Goal: Transaction & Acquisition: Purchase product/service

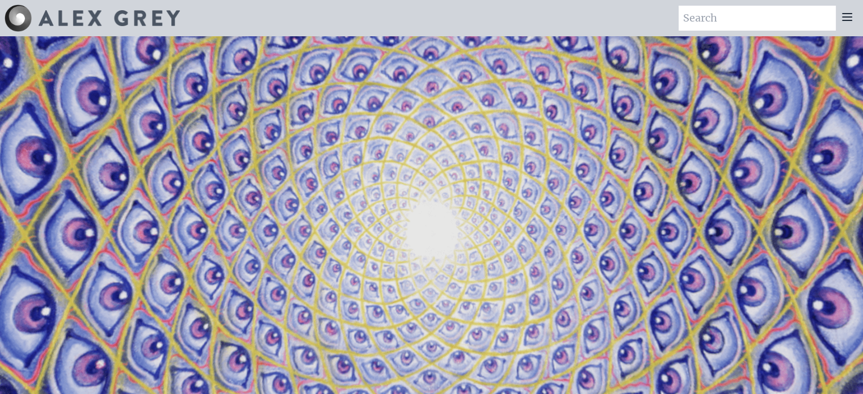
click at [847, 18] on icon at bounding box center [847, 17] width 14 height 14
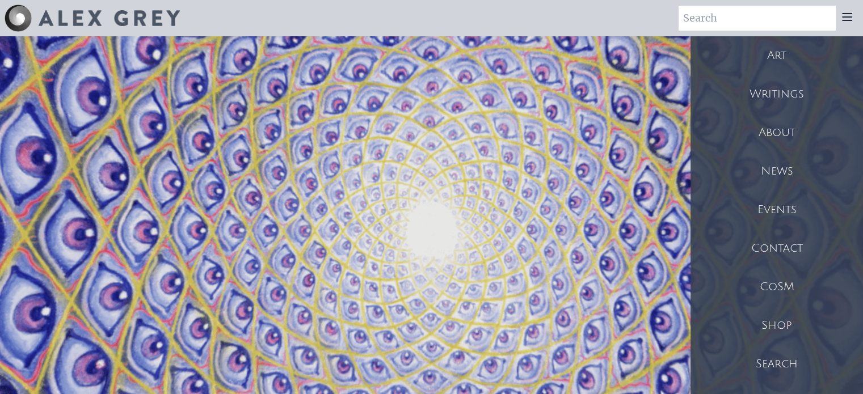
click at [779, 326] on div "Shop" at bounding box center [777, 325] width 173 height 39
